Goal: Transaction & Acquisition: Book appointment/travel/reservation

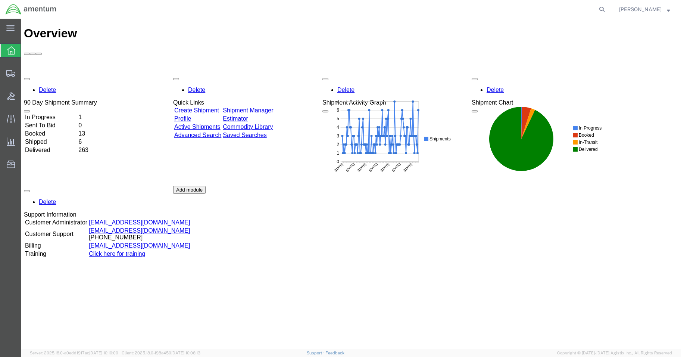
click at [58, 74] on div "Delete 90 Day Shipment Summary In Progress 1 Sent To Bid 0 Booked 13 Shipped 6 …" at bounding box center [351, 186] width 654 height 224
click at [45, 113] on td "In Progress" at bounding box center [51, 116] width 53 height 7
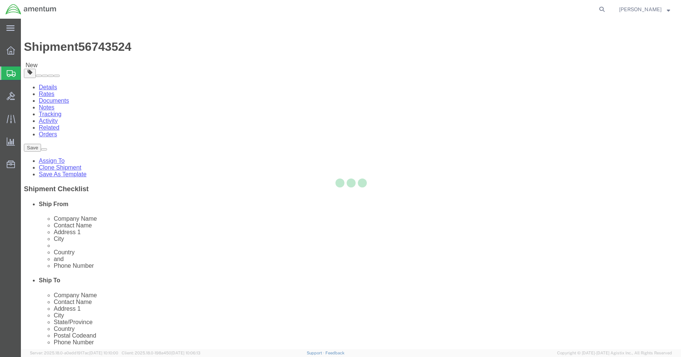
select select "42677"
select select
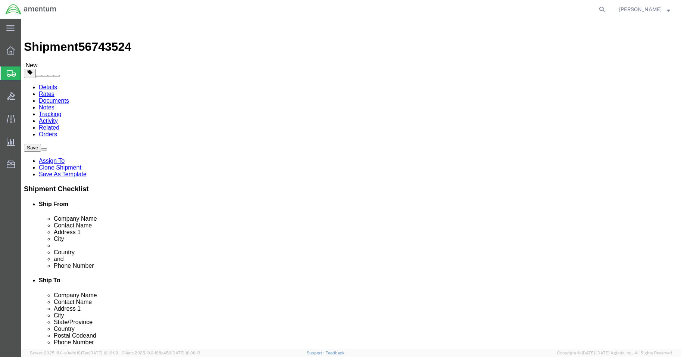
click input "text"
type input "[PERSON_NAME]"
click input "text"
paste input "[PHONE_NUMBER]"
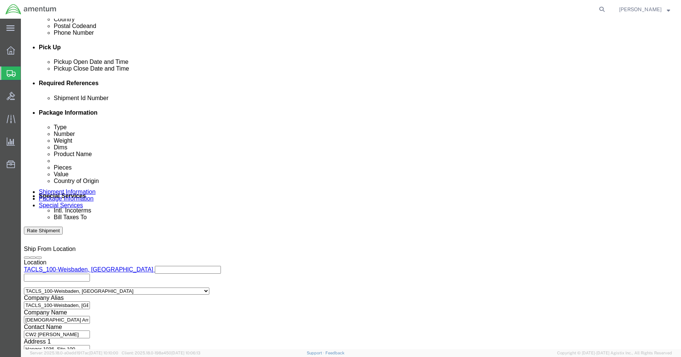
scroll to position [339, 0]
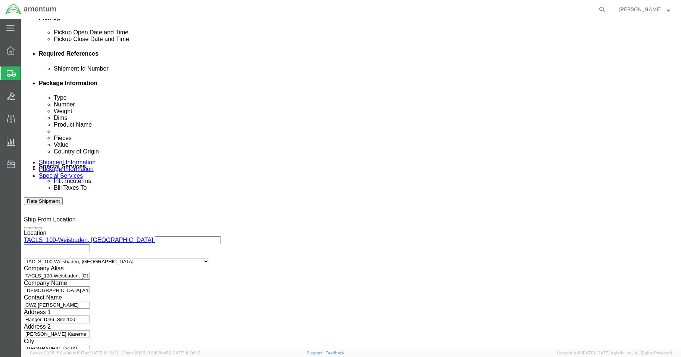
type input "[PHONE_NUMBER]"
click button "Continue"
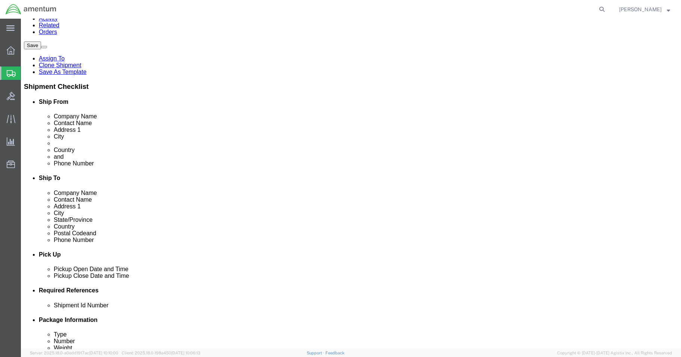
scroll to position [103, 0]
click button "Continue"
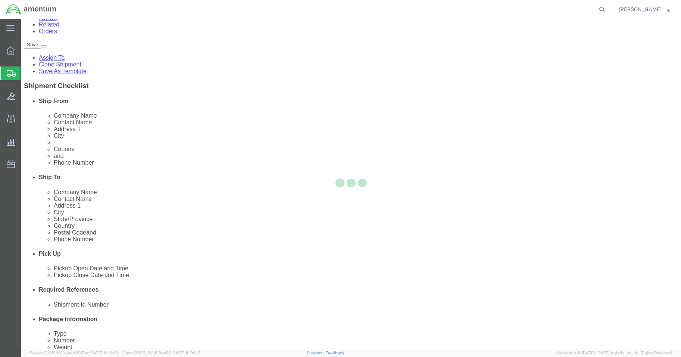
select select
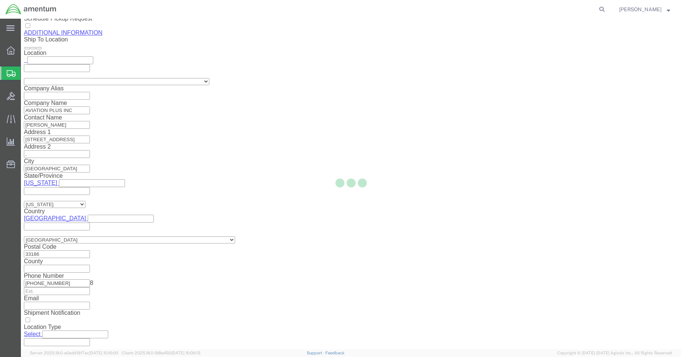
select select "DEPARTMENT"
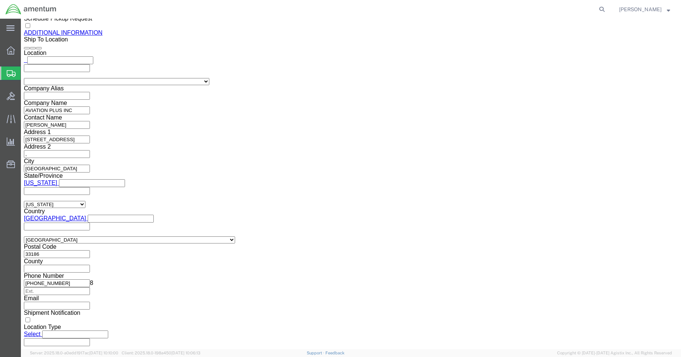
scroll to position [928, 0]
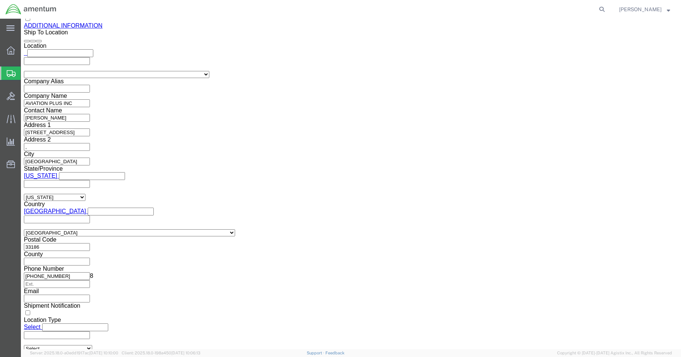
click button "Rate Shipment"
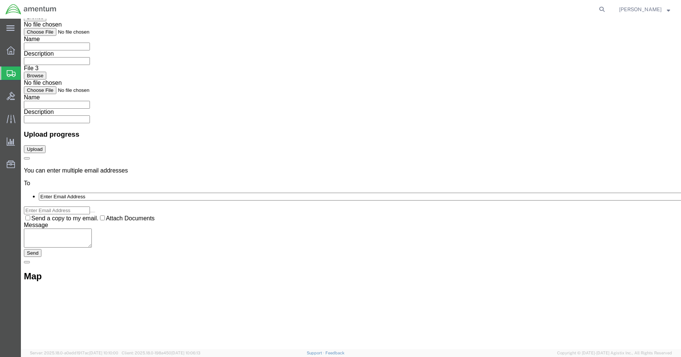
scroll to position [0, 0]
